Goal: Task Accomplishment & Management: Use online tool/utility

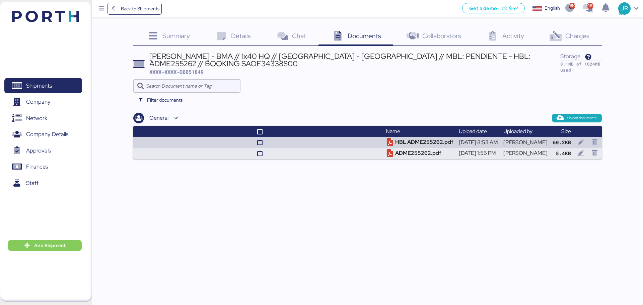
click at [51, 85] on span "Shipments" at bounding box center [39, 86] width 26 height 10
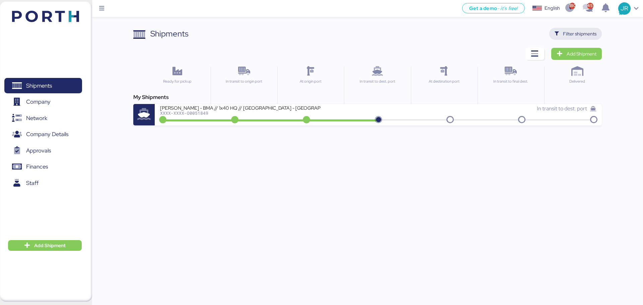
click at [559, 34] on icon "button" at bounding box center [556, 34] width 4 height 4
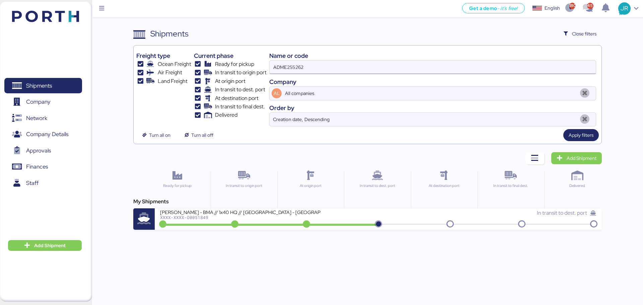
click at [285, 69] on input "ADME255262" at bounding box center [432, 67] width 326 height 13
paste input "0052020"
type input "A0052020"
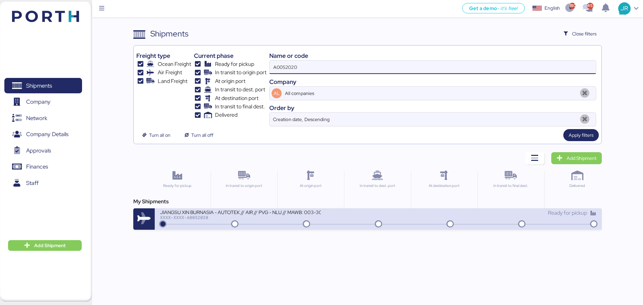
click at [188, 217] on div "XXXX-XXXX-A0052020" at bounding box center [240, 217] width 161 height 5
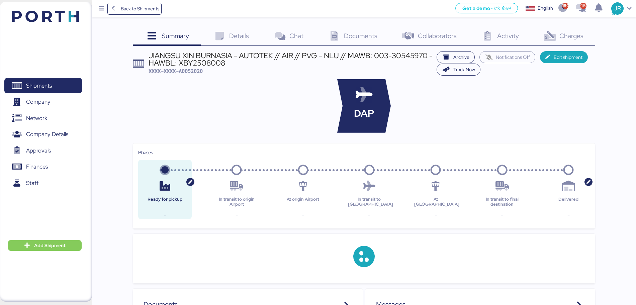
click at [561, 36] on span "Charges" at bounding box center [572, 35] width 24 height 9
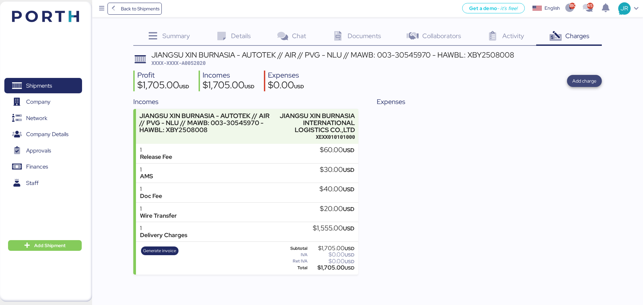
click at [575, 80] on span "Add charge" at bounding box center [584, 81] width 24 height 8
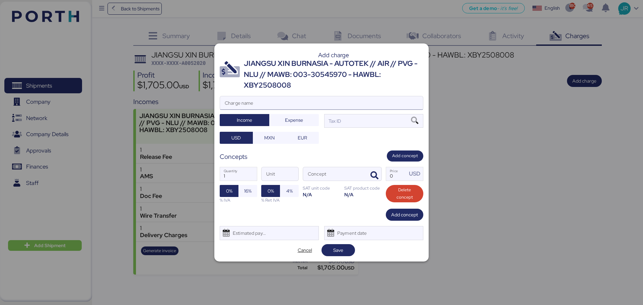
click at [249, 102] on input "Charge name" at bounding box center [321, 102] width 203 height 13
type input "C"
type input "REVALIDACIÓN"
click at [294, 123] on span "Expense" at bounding box center [294, 120] width 18 height 8
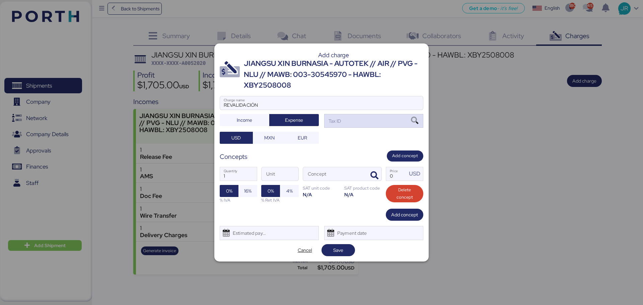
click at [417, 123] on icon at bounding box center [414, 120] width 11 height 7
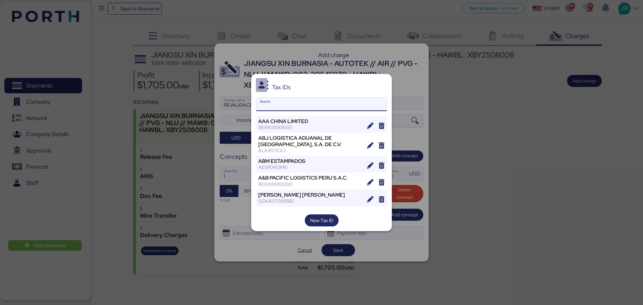
click at [282, 105] on input "Search" at bounding box center [321, 104] width 131 height 13
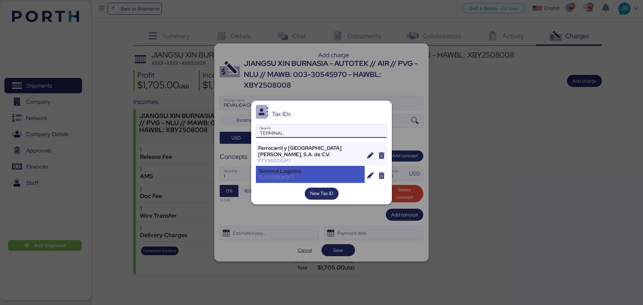
type input "TERMINAL"
click at [287, 168] on div "Terminal Logistics" at bounding box center [310, 171] width 104 height 6
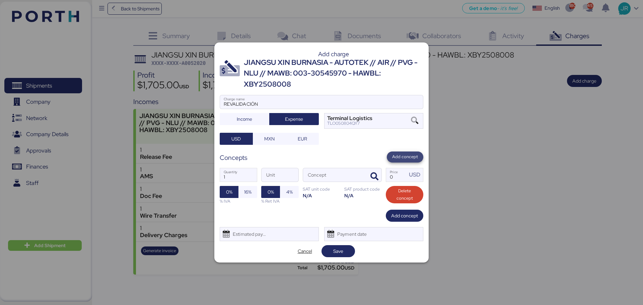
click at [404, 158] on span "Add concept" at bounding box center [405, 156] width 26 height 7
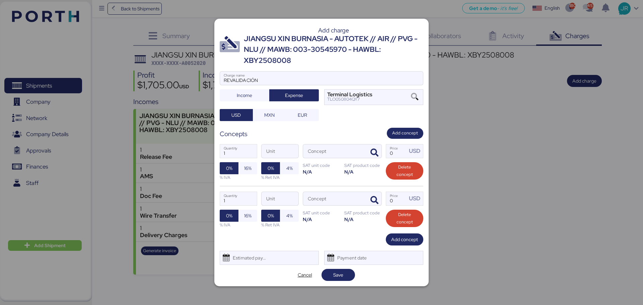
click at [378, 139] on div "1 Quantity Unit Concept 0 Price USD 0% 16% % IVA 0% 4% % Ret IVA SAT unit code …" at bounding box center [322, 162] width 204 height 47
click at [373, 154] on icon "button" at bounding box center [374, 153] width 8 height 8
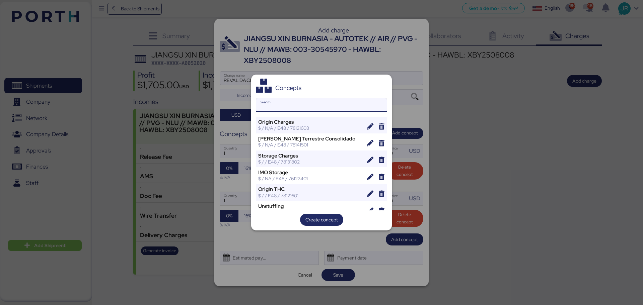
click at [251, 104] on div at bounding box center [321, 152] width 643 height 305
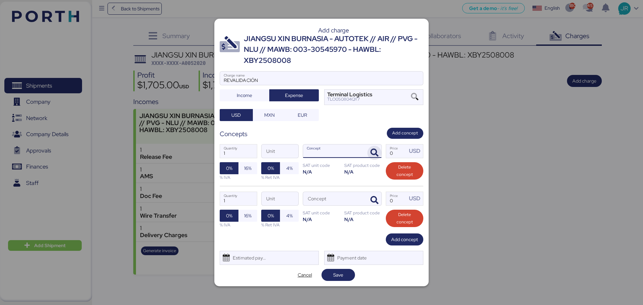
click at [375, 150] on icon "button" at bounding box center [374, 153] width 8 height 8
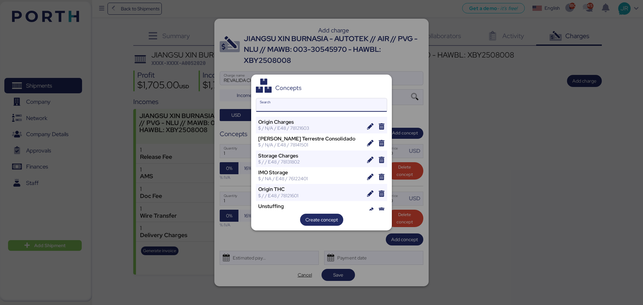
click at [277, 107] on input "Search" at bounding box center [321, 104] width 131 height 13
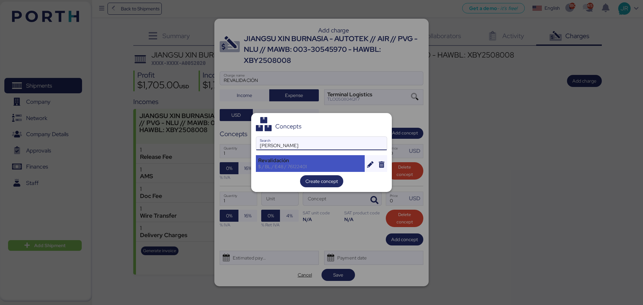
type input "[PERSON_NAME]"
click at [293, 164] on div "$ / BL / E48 / 76122401" at bounding box center [310, 167] width 104 height 6
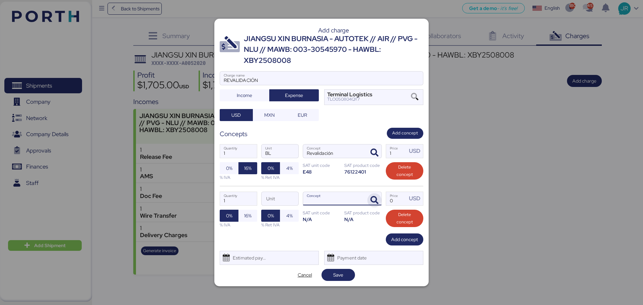
click at [376, 201] on icon "button" at bounding box center [374, 200] width 8 height 8
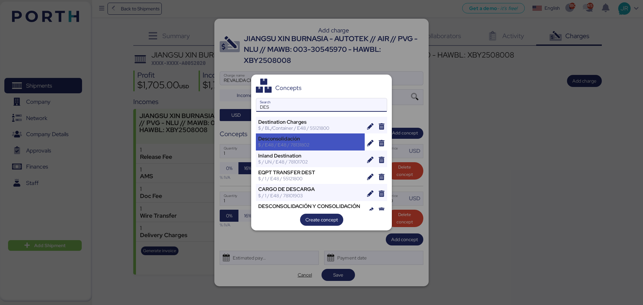
type input "DES"
click at [318, 136] on div "Desconsolidación" at bounding box center [310, 139] width 104 height 6
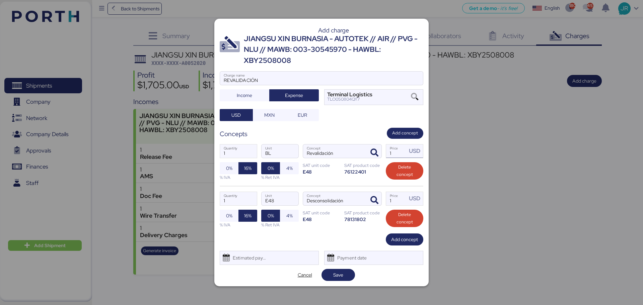
click at [396, 152] on input "1" at bounding box center [396, 151] width 21 height 13
type input "40"
click at [399, 197] on input "1" at bounding box center [396, 198] width 21 height 13
type input "20"
click at [341, 271] on span "Save" at bounding box center [338, 275] width 10 height 8
